Goal: Book appointment/travel/reservation

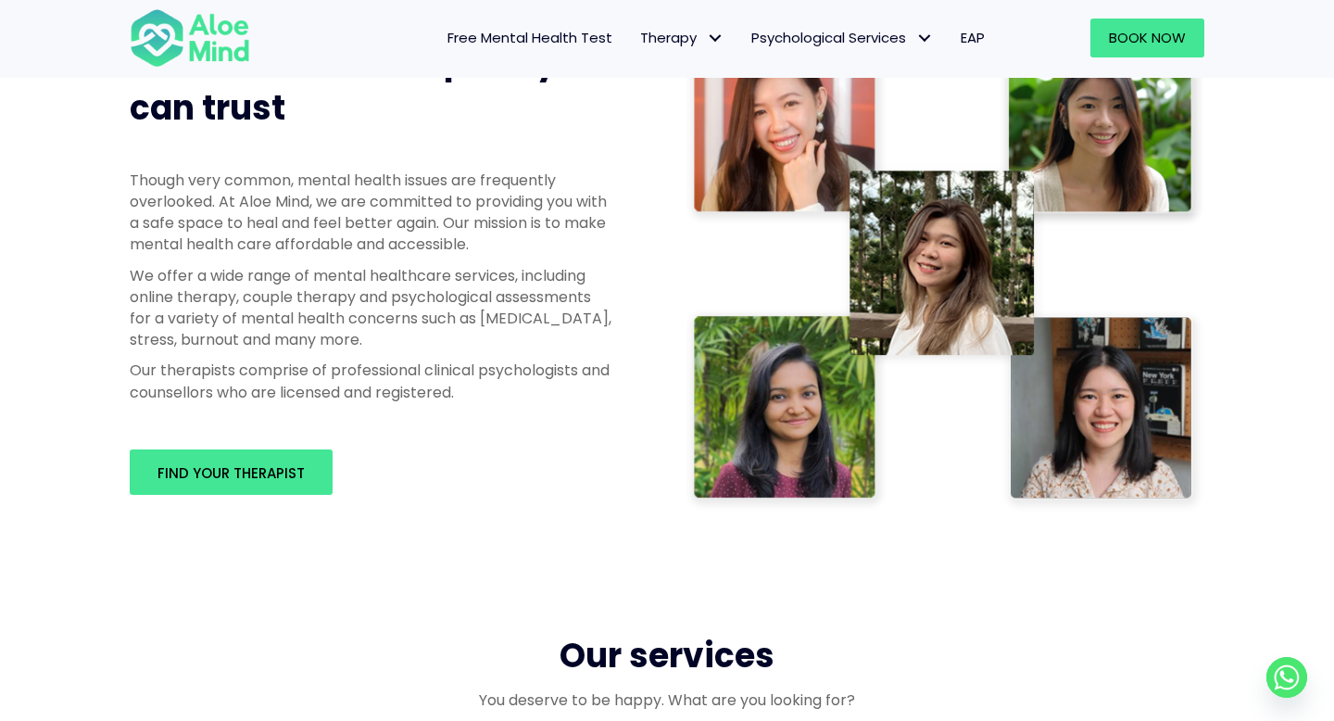
scroll to position [972, 0]
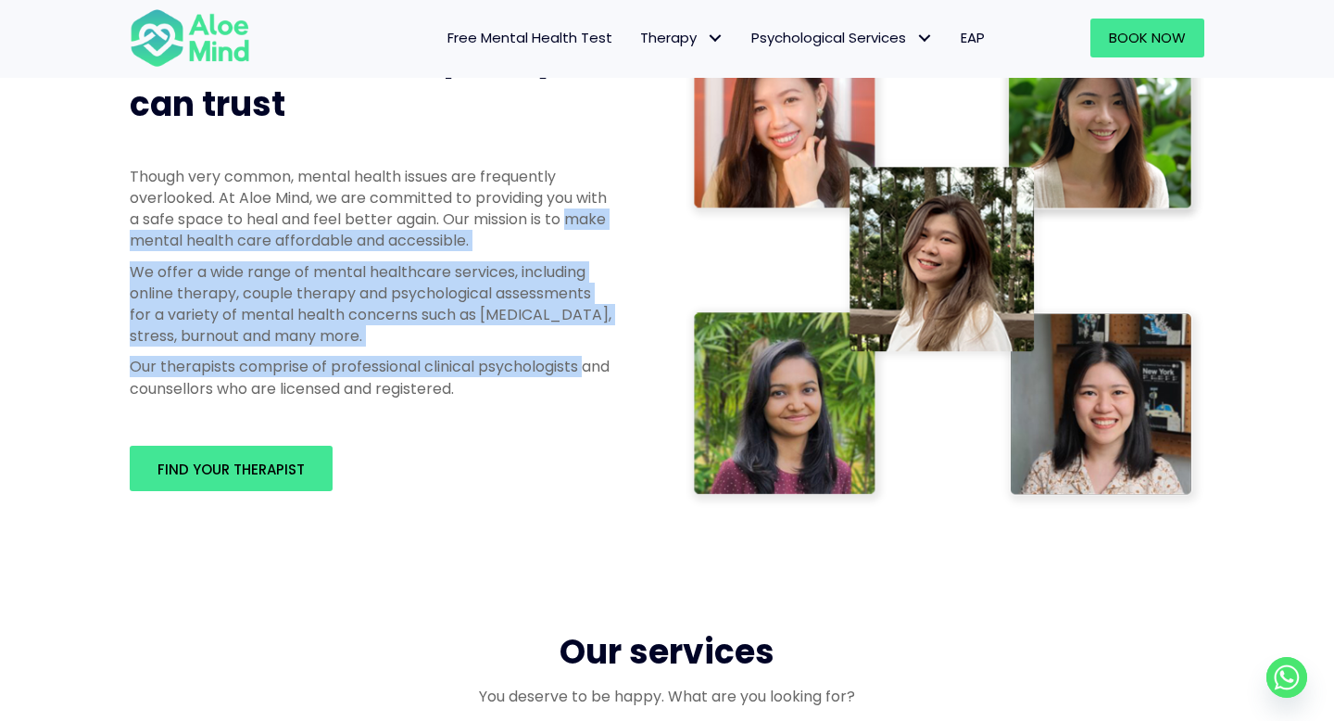
drag, startPoint x: 104, startPoint y: 246, endPoint x: 109, endPoint y: 396, distance: 150.2
click at [109, 396] on div "Professional therapists you can trust Though very common, mental health issues …" at bounding box center [667, 262] width 1334 height 677
click at [107, 356] on div "Professional therapists you can trust Though very common, mental health issues …" at bounding box center [667, 262] width 1334 height 677
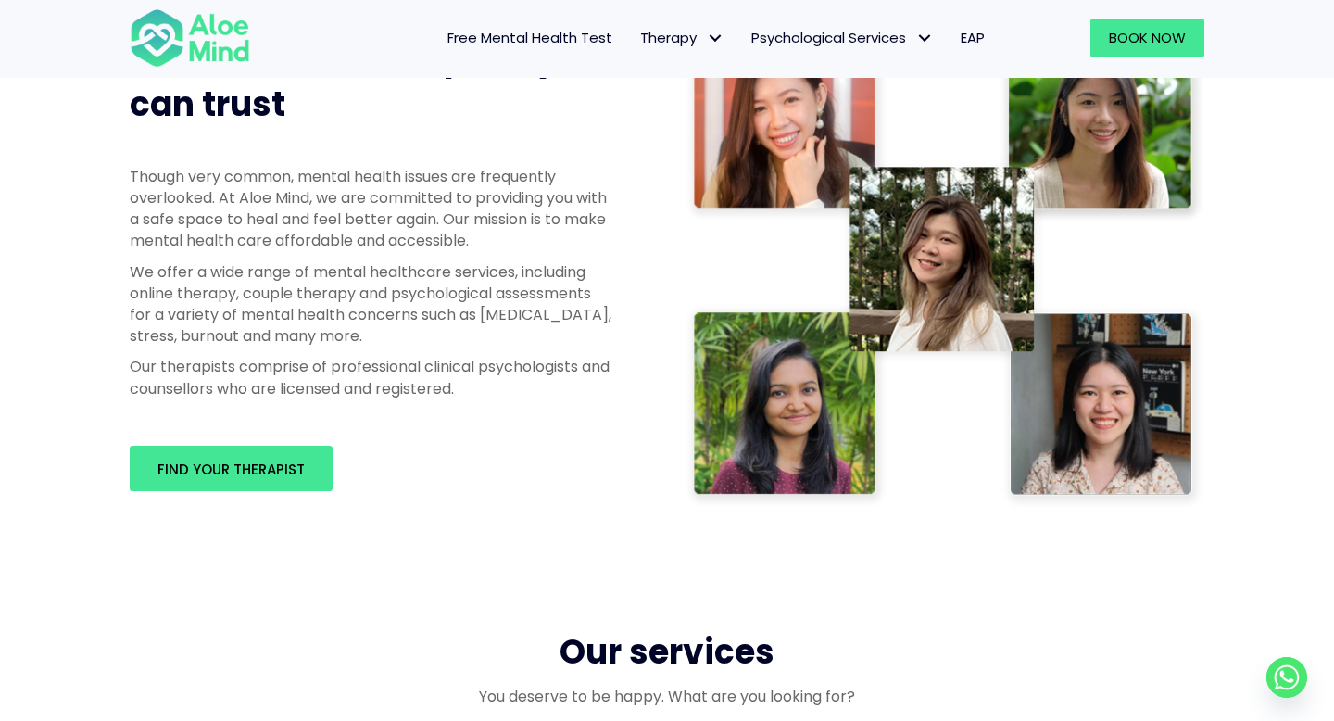
click at [153, 301] on p "We offer a wide range of mental healthcare services, including online therapy, …" at bounding box center [371, 304] width 482 height 86
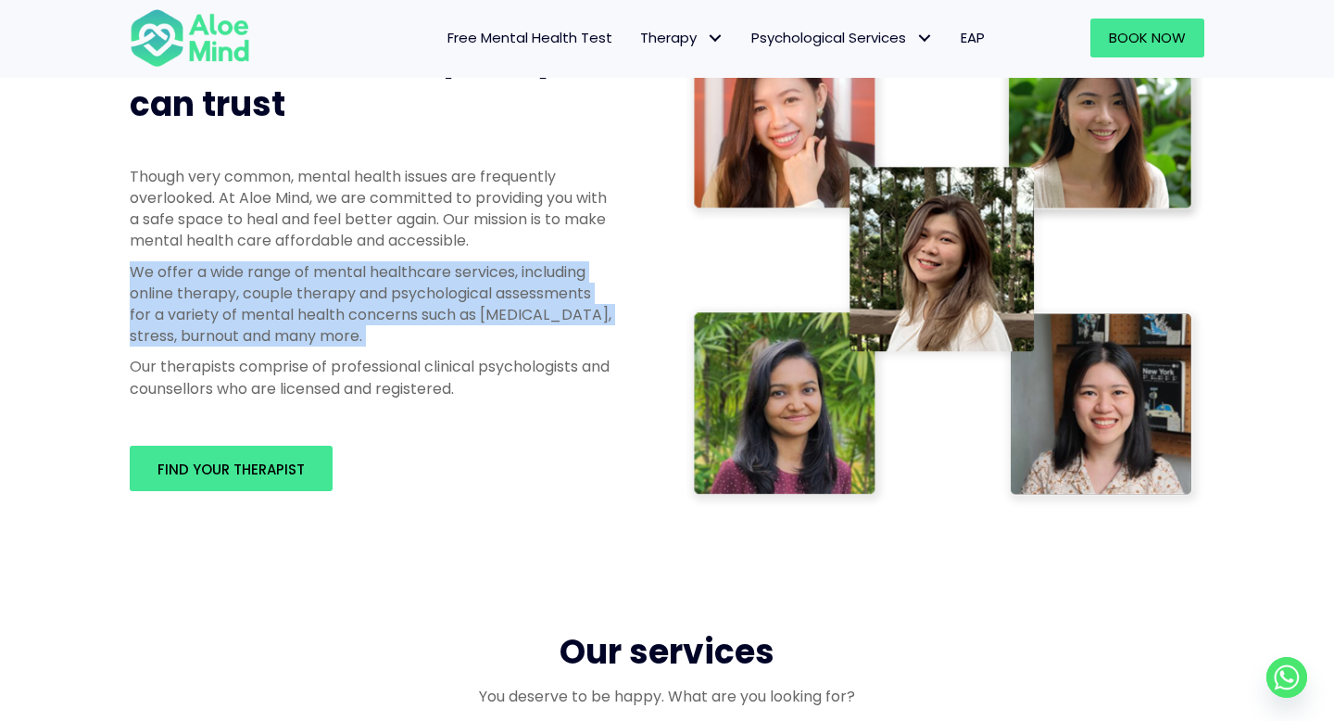
click at [153, 301] on p "We offer a wide range of mental healthcare services, including online therapy, …" at bounding box center [371, 304] width 482 height 86
click at [166, 332] on p "We offer a wide range of mental healthcare services, including online therapy, …" at bounding box center [371, 304] width 482 height 86
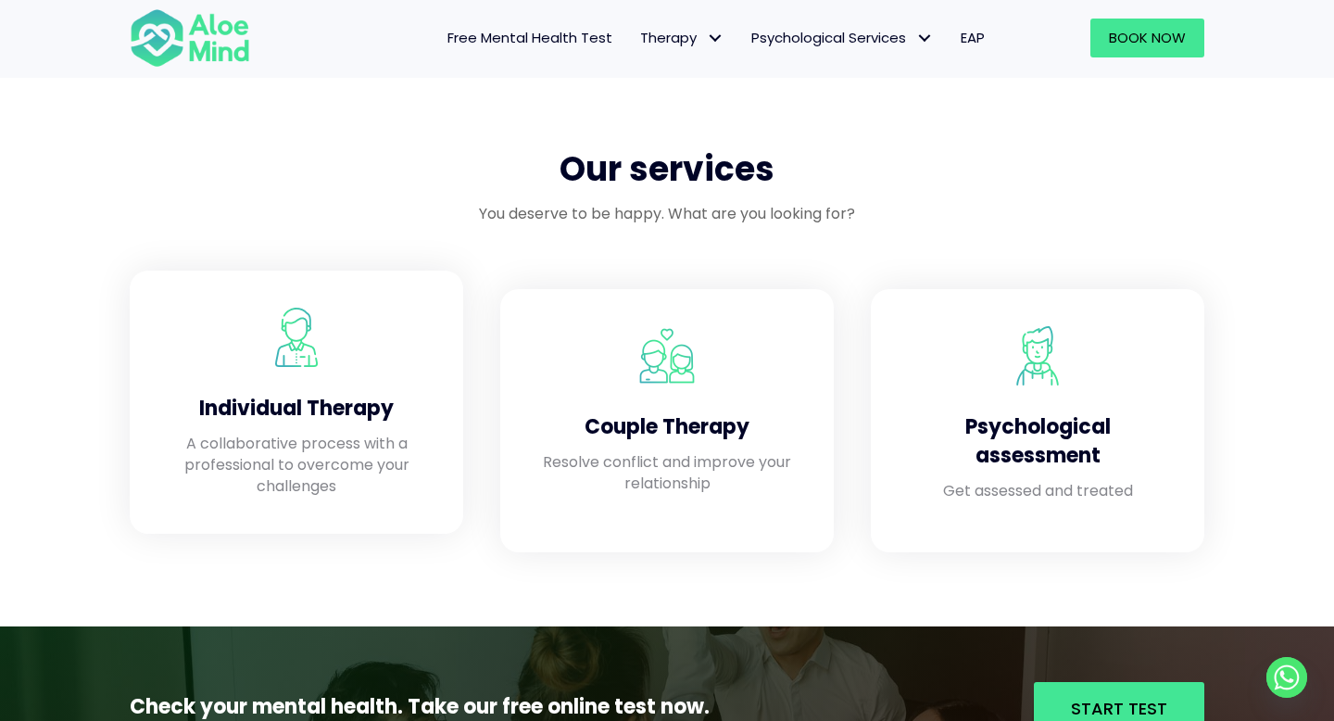
scroll to position [1510, 0]
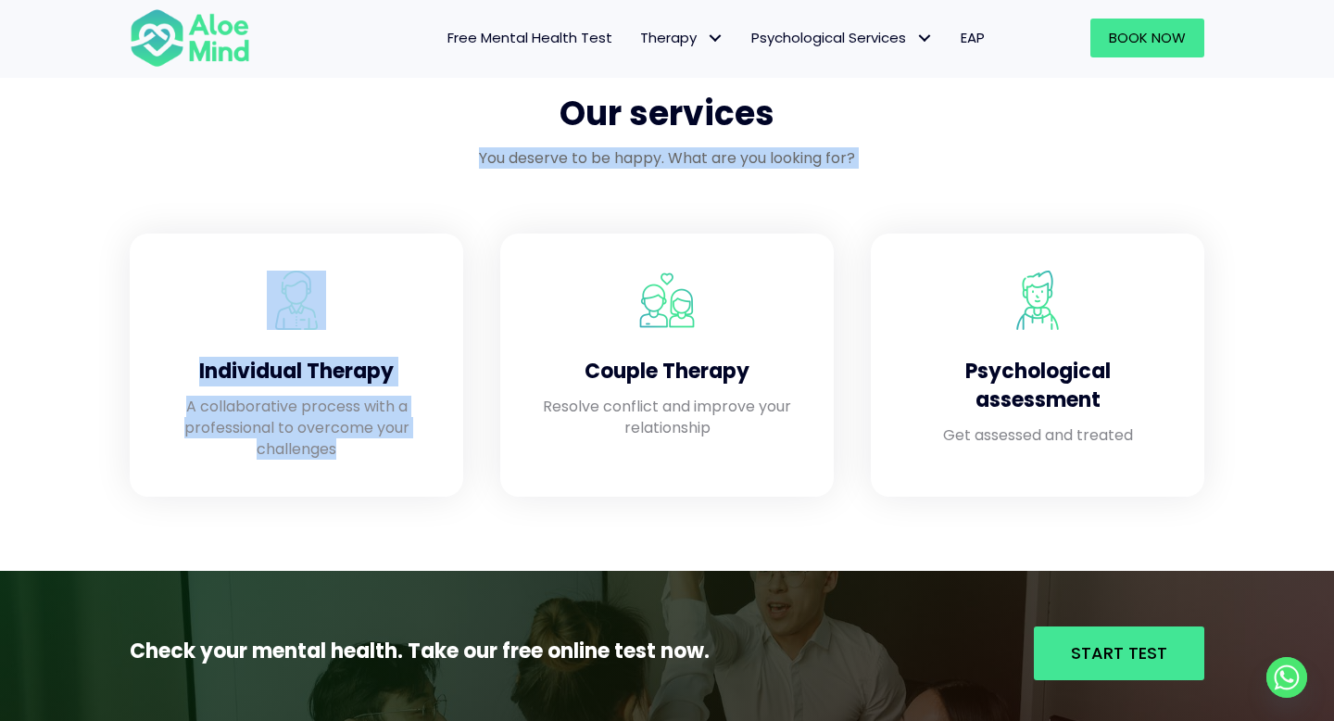
drag, startPoint x: 270, startPoint y: 530, endPoint x: 363, endPoint y: 148, distance: 393.0
click at [363, 148] on div "Our services You deserve to be happy. What are you looking for? Individual Ther…" at bounding box center [667, 317] width 1334 height 508
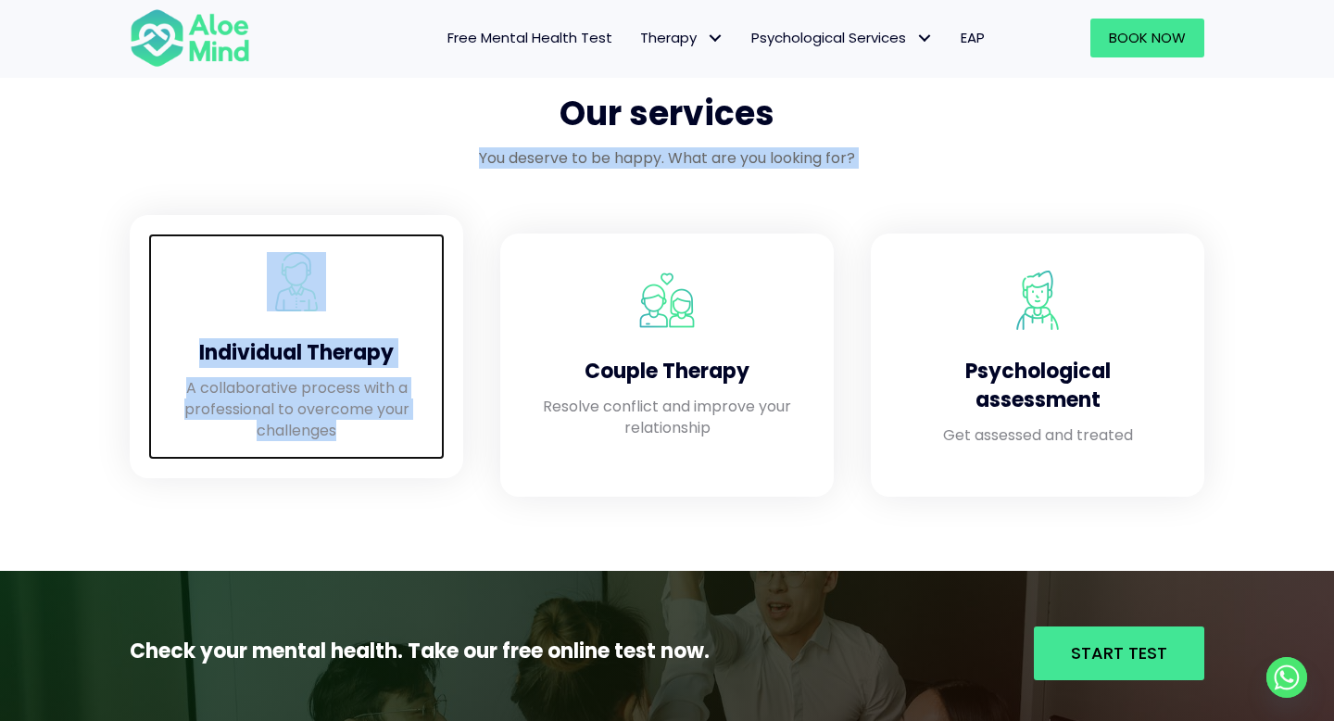
click at [164, 250] on div "Individual Therapy A collaborative process with a professional to overcome your…" at bounding box center [296, 346] width 296 height 226
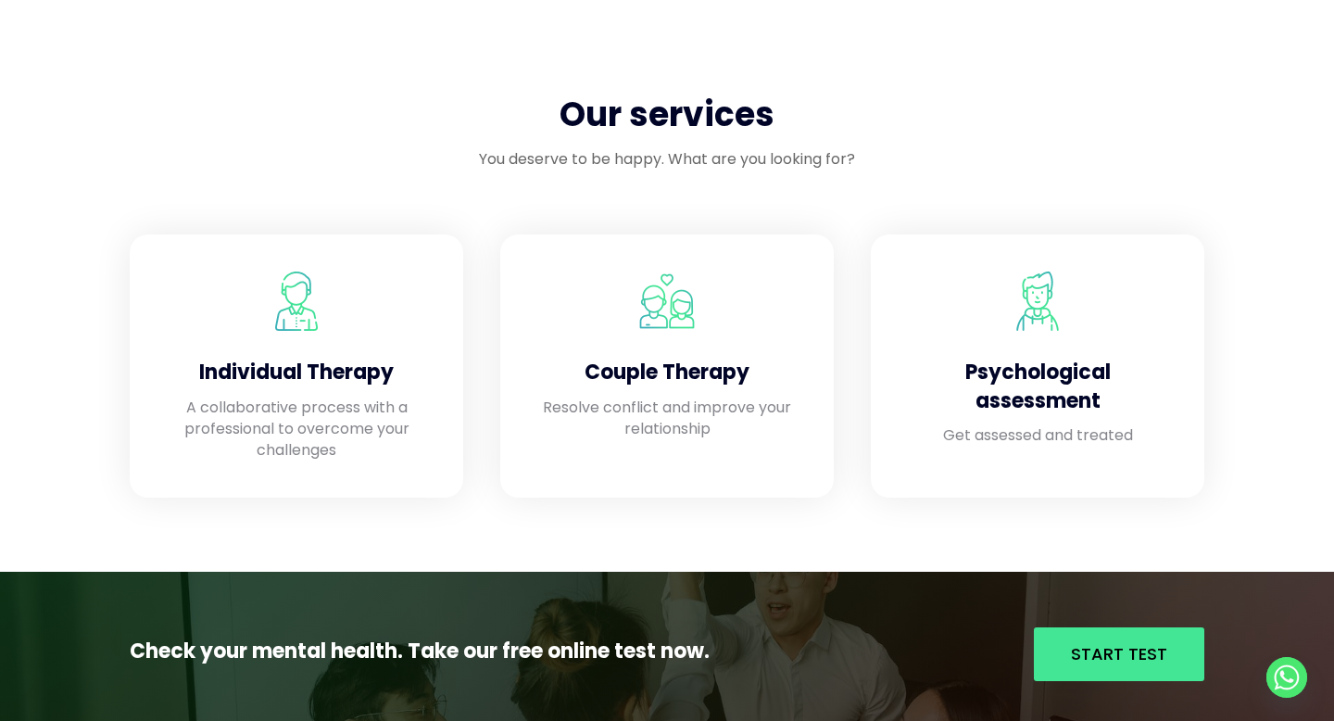
click at [13, 370] on div "Our services You deserve to be happy. What are you looking for? Individual Ther…" at bounding box center [667, 318] width 1334 height 508
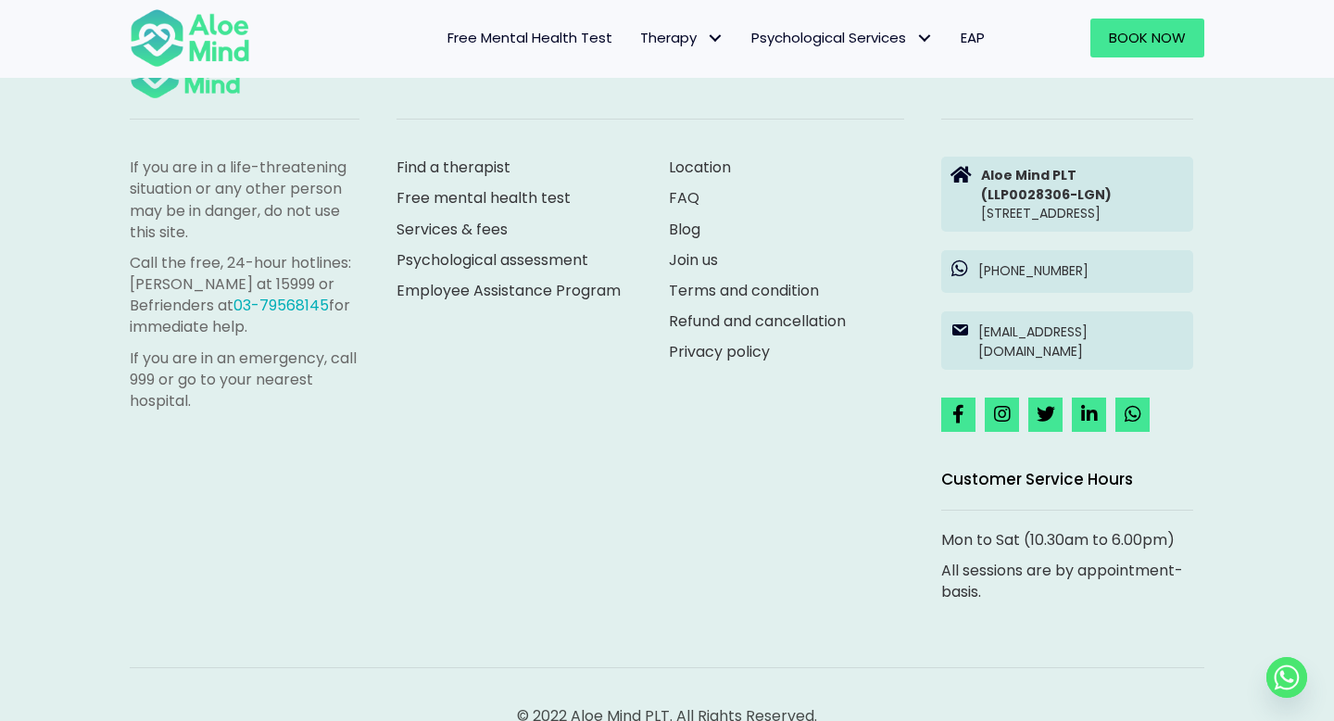
scroll to position [5250, 0]
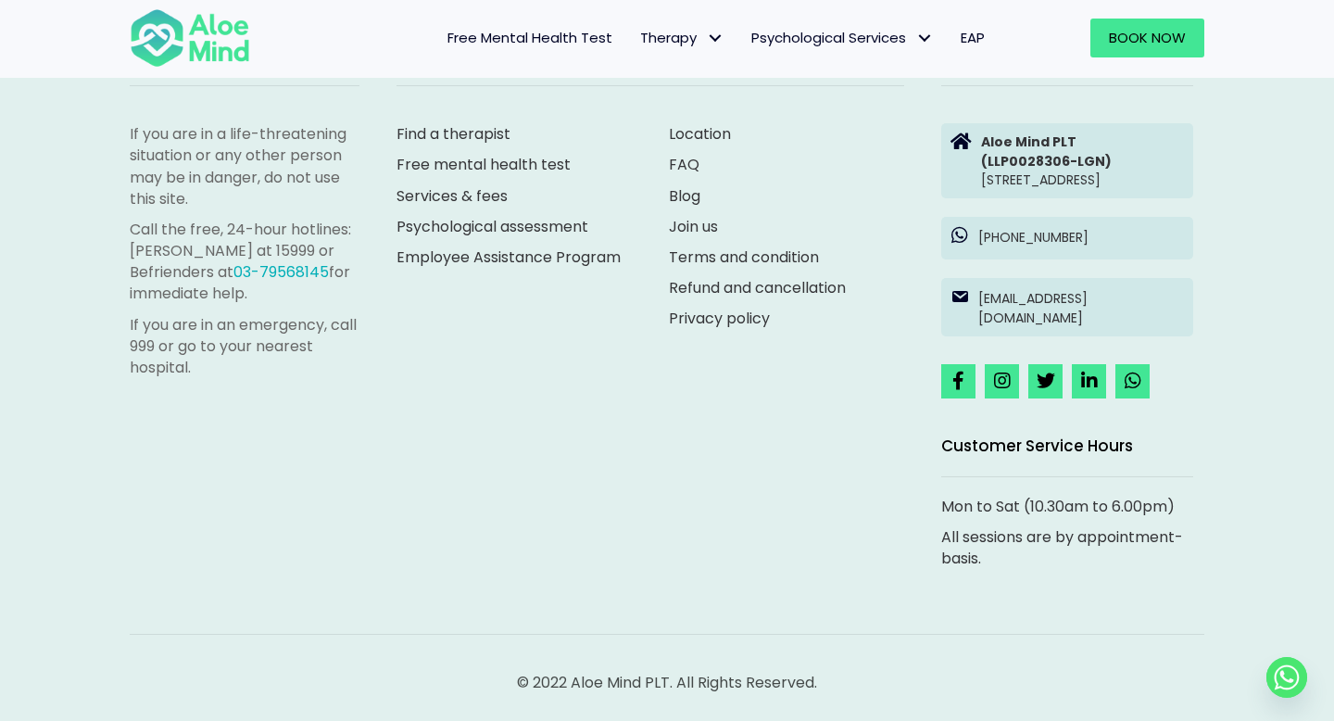
click at [709, 352] on div "If you are in a life-threatening situation or any other person may be in danger…" at bounding box center [667, 294] width 1112 height 605
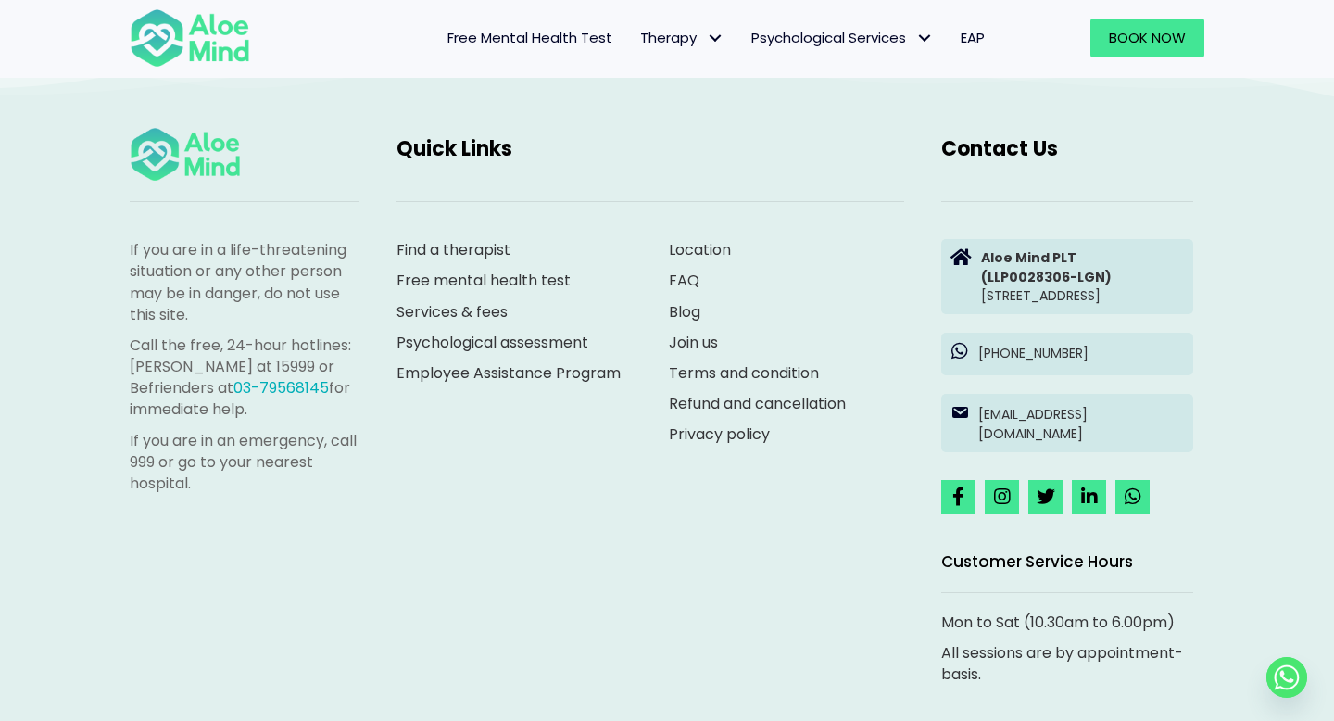
scroll to position [5109, 0]
drag, startPoint x: 901, startPoint y: 253, endPoint x: 1176, endPoint y: 328, distance: 285.2
click at [1176, 328] on div "If you are in a life-threatening situation or any other person may be in danger…" at bounding box center [667, 411] width 1112 height 605
click at [1225, 173] on div "If you are in a life-threatening situation or any other person may be in danger…" at bounding box center [667, 436] width 1334 height 803
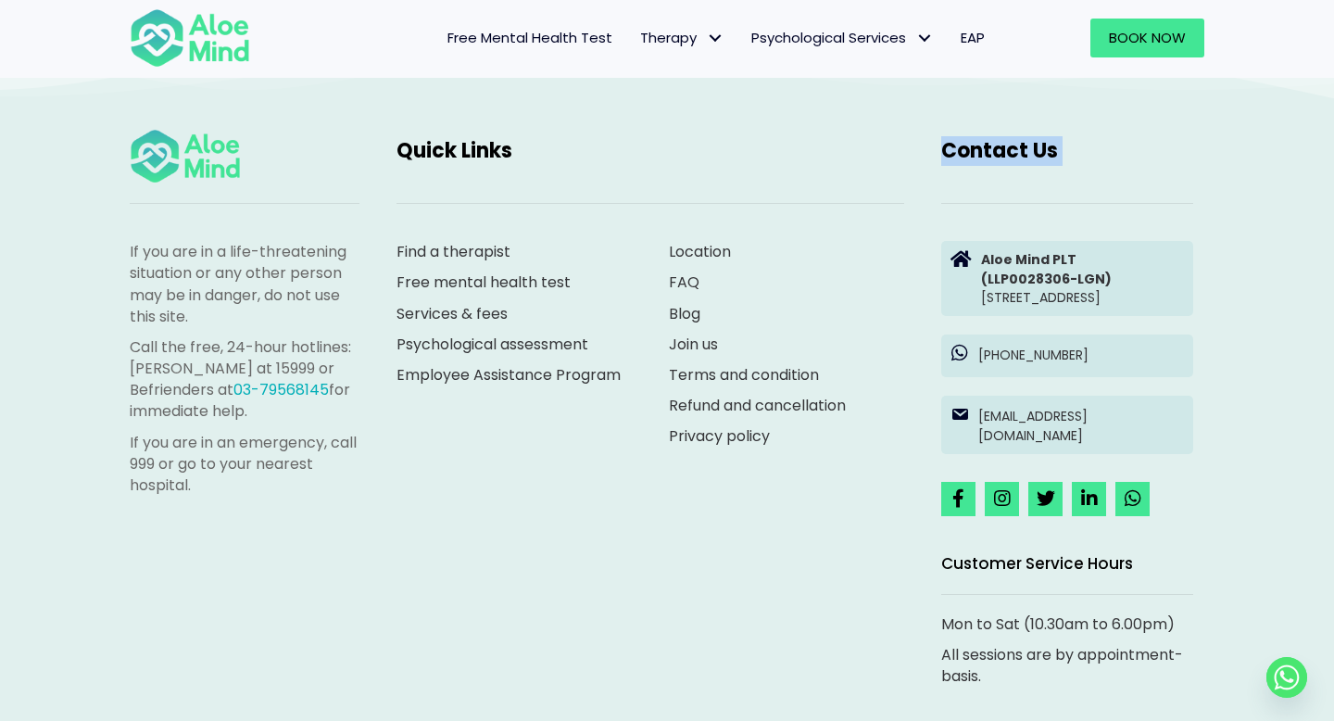
scroll to position [5250, 0]
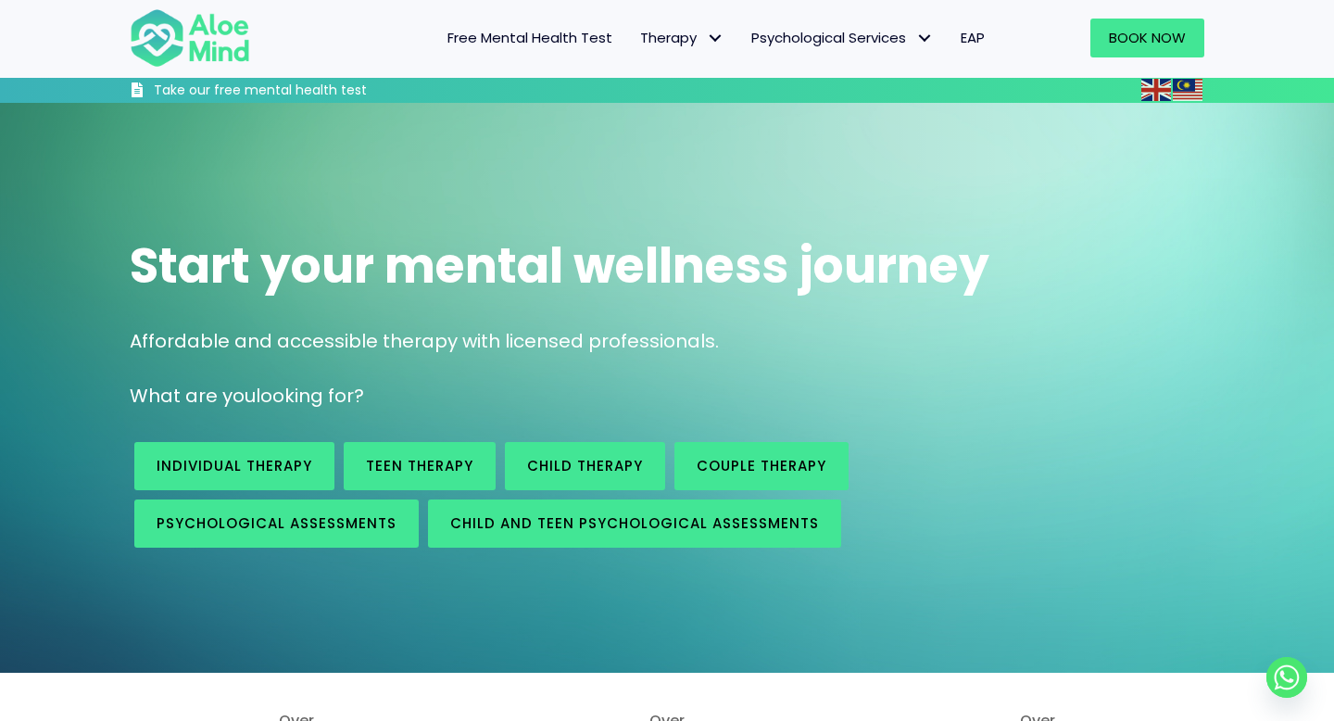
scroll to position [5212, 0]
